Goal: Task Accomplishment & Management: Use online tool/utility

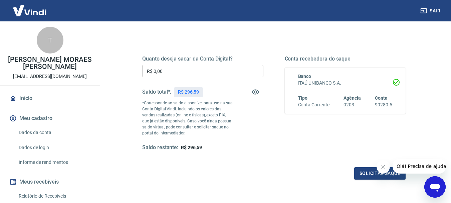
scroll to position [67, 0]
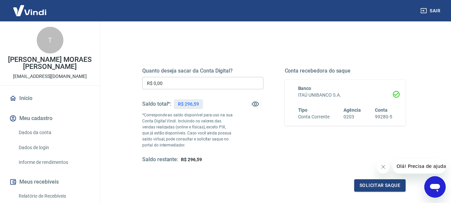
click at [165, 80] on input "R$ 0,00" at bounding box center [202, 83] width 121 height 12
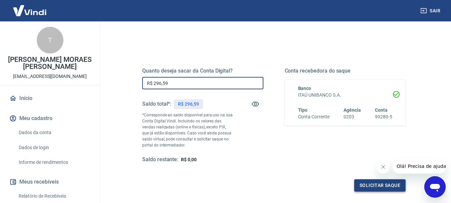
type input "R$ 296,59"
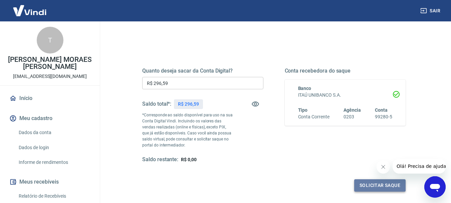
click at [366, 184] on button "Solicitar saque" at bounding box center [379, 185] width 51 height 12
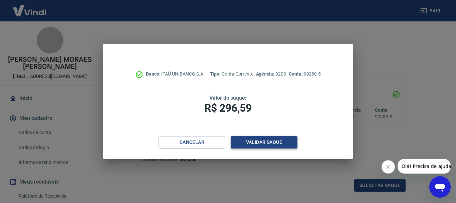
click at [259, 140] on button "Validar saque" at bounding box center [264, 142] width 67 height 12
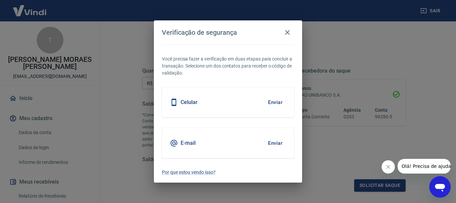
click at [228, 104] on div "Celular Enviar" at bounding box center [228, 102] width 132 height 30
click at [276, 100] on button "Enviar" at bounding box center [275, 102] width 22 height 14
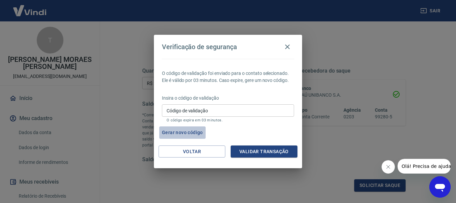
click at [186, 132] on button "Gerar novo código" at bounding box center [182, 132] width 46 height 12
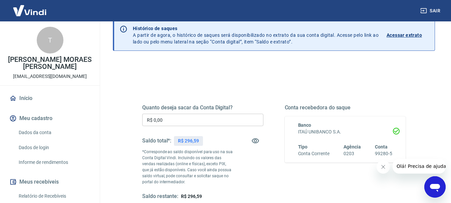
scroll to position [33, 0]
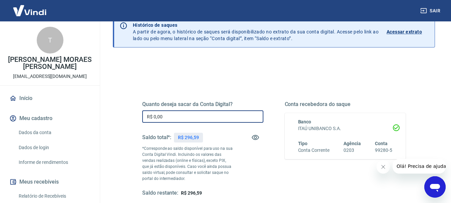
click at [199, 116] on input "R$ 0,00" at bounding box center [202, 116] width 121 height 12
type input "R$ 296,59"
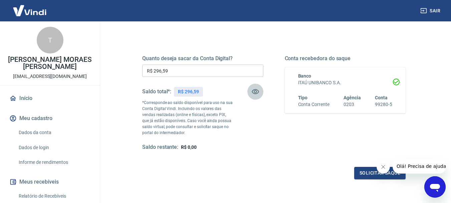
scroll to position [100, 0]
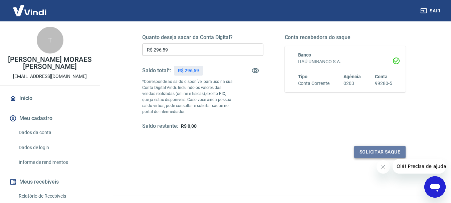
click at [366, 153] on button "Solicitar saque" at bounding box center [379, 151] width 51 height 12
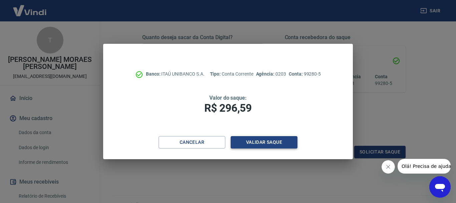
click at [266, 143] on button "Validar saque" at bounding box center [264, 142] width 67 height 12
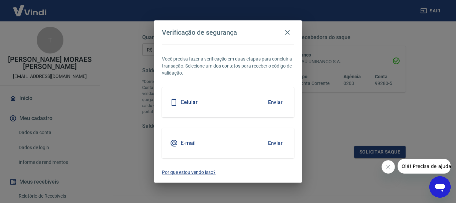
click at [271, 102] on button "Enviar" at bounding box center [275, 102] width 22 height 14
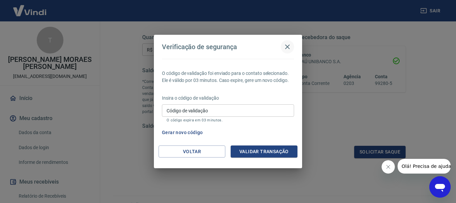
click at [289, 47] on icon "button" at bounding box center [287, 47] width 8 height 8
